Goal: Task Accomplishment & Management: Use online tool/utility

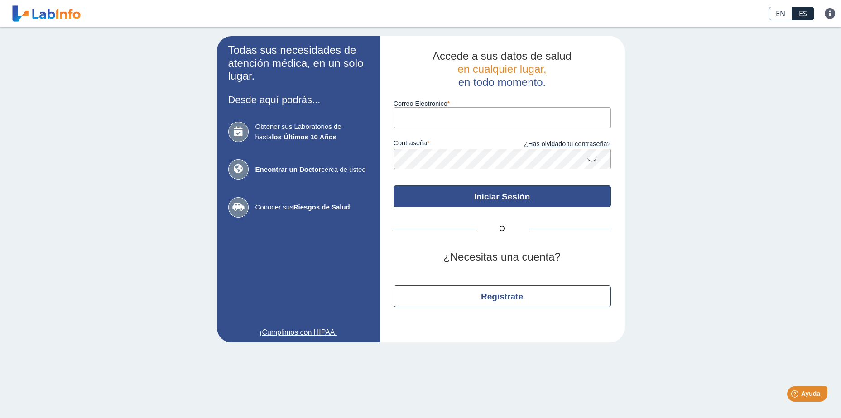
type input "[EMAIL_ADDRESS][DOMAIN_NAME]"
click at [326, 174] on button "Iniciar Sesión" at bounding box center [501, 197] width 217 height 22
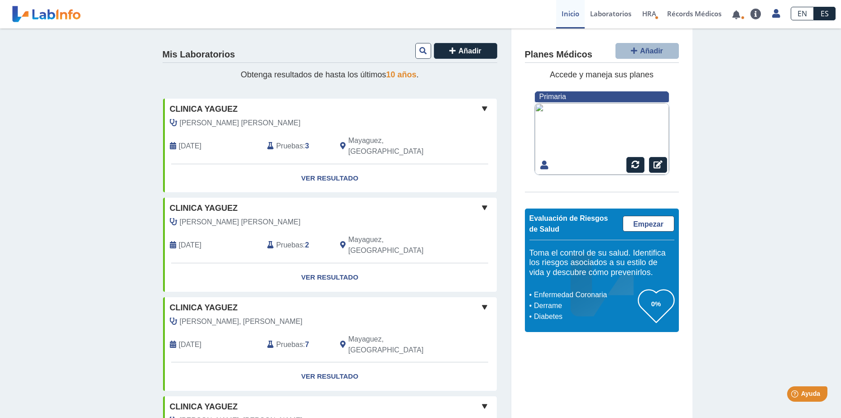
click at [406, 78] on span "10 años" at bounding box center [401, 74] width 30 height 9
